Goal: Find specific page/section: Find specific page/section

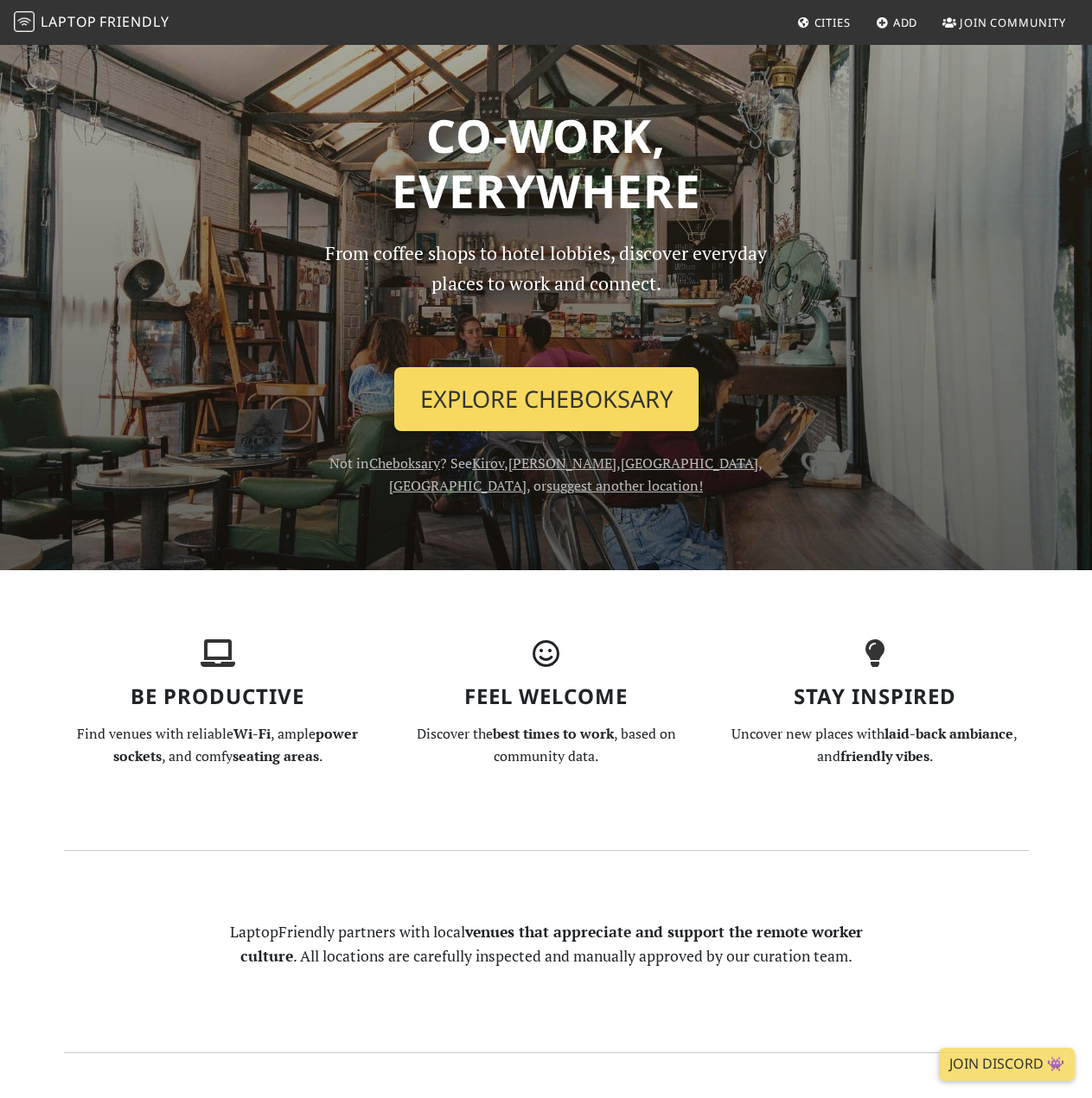
click at [520, 402] on link "Explore Cheboksary" at bounding box center [546, 399] width 304 height 64
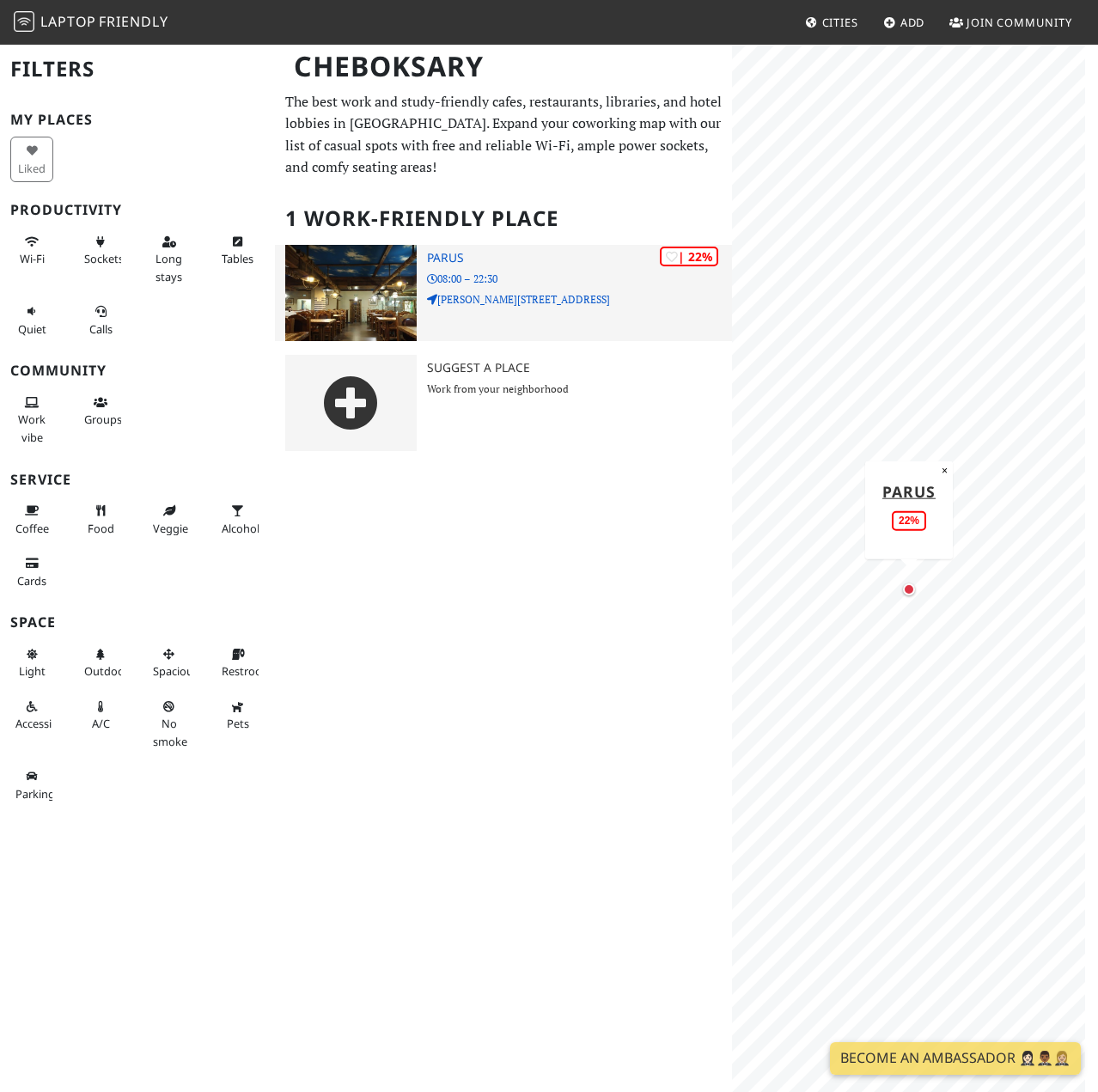
click at [352, 279] on img at bounding box center [350, 293] width 132 height 96
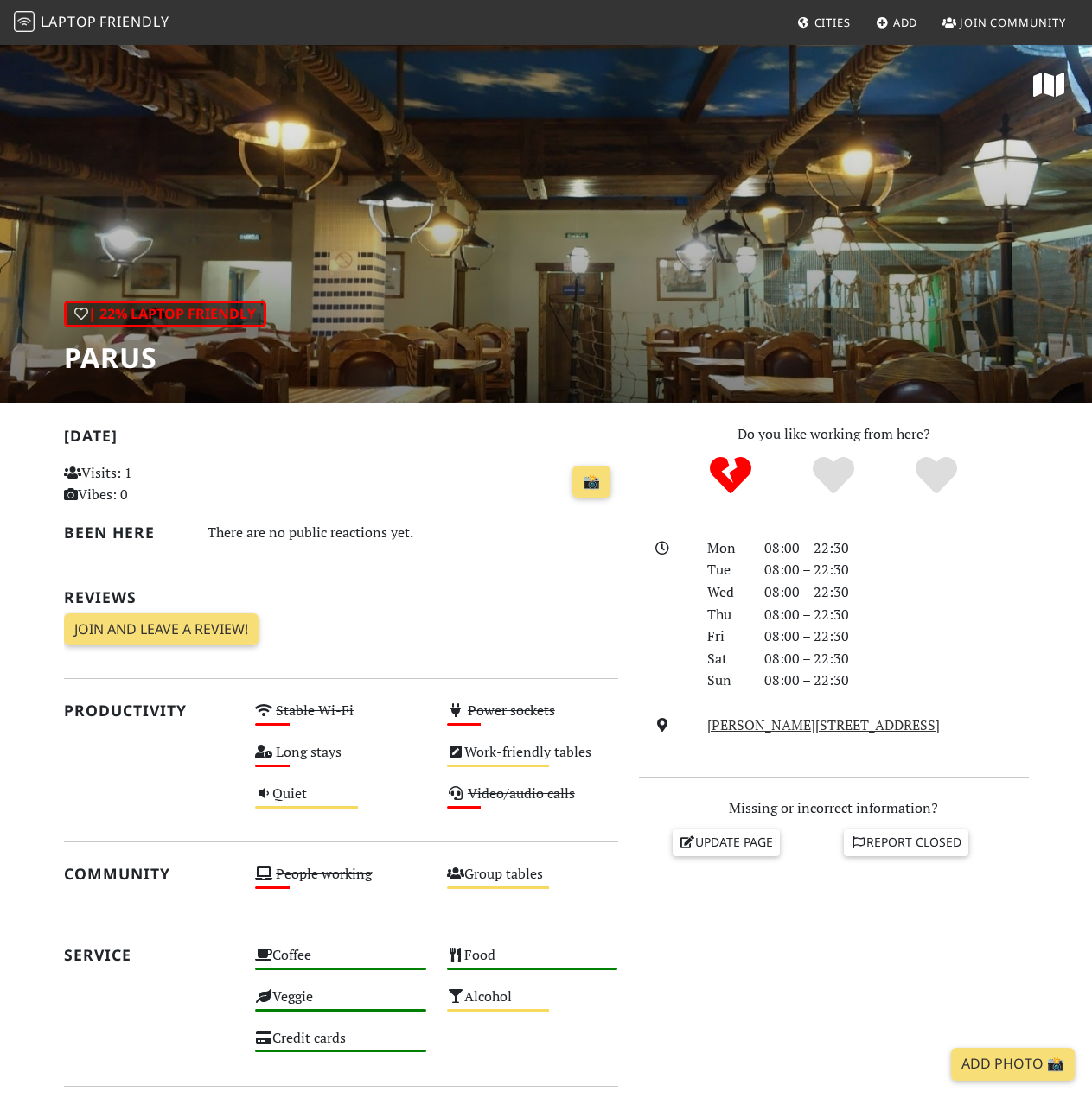
click at [854, 402] on section "[DATE] Visits: 1 Vibes: 0 📸 Been here There are no public reactions yet. Review…" at bounding box center [546, 899] width 1092 height 992
